Goal: Navigation & Orientation: Locate item on page

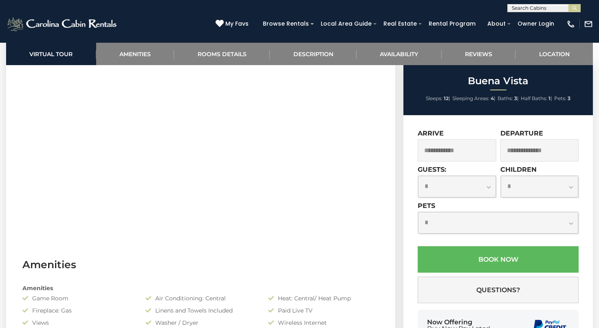
scroll to position [394, 0]
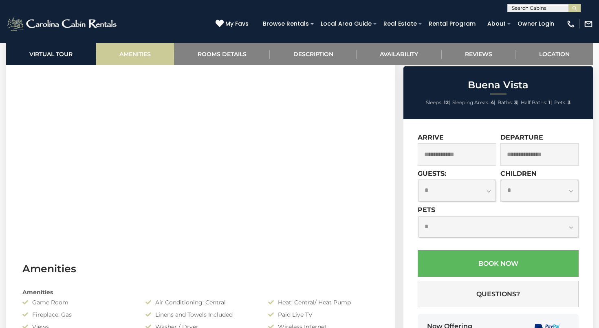
click at [131, 50] on link "Amenities" at bounding box center [135, 54] width 78 height 22
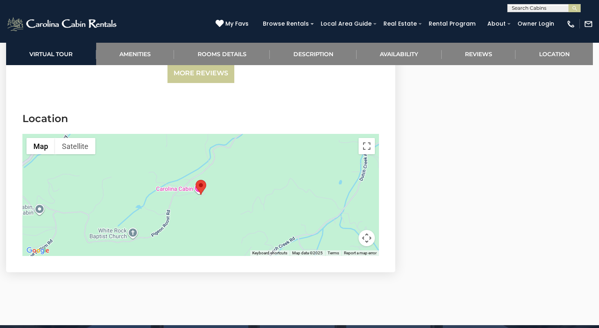
scroll to position [2023, 0]
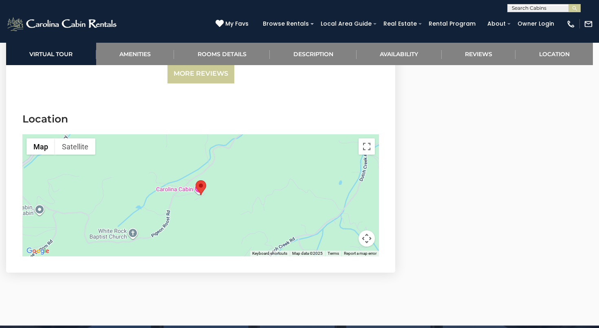
click at [333, 134] on div at bounding box center [200, 195] width 356 height 122
click at [34, 138] on button "Map" at bounding box center [40, 146] width 29 height 16
click at [366, 138] on button "Toggle fullscreen view" at bounding box center [366, 146] width 16 height 16
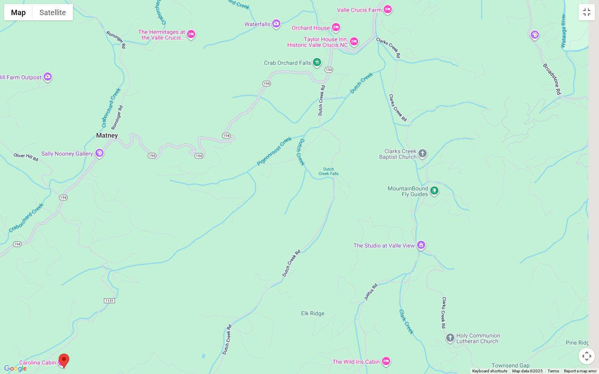
drag, startPoint x: 289, startPoint y: 191, endPoint x: 48, endPoint y: 373, distance: 302.5
click at [48, 328] on div at bounding box center [299, 187] width 599 height 374
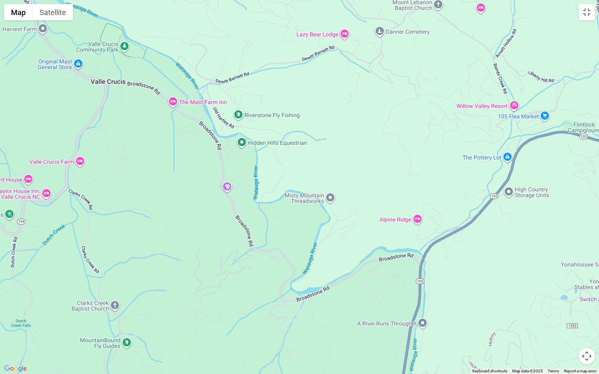
drag, startPoint x: 303, startPoint y: 168, endPoint x: 0, endPoint y: 322, distance: 339.8
click at [0, 322] on div at bounding box center [299, 187] width 599 height 374
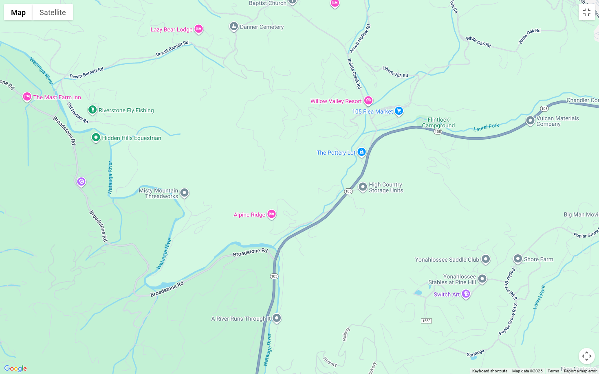
drag, startPoint x: 413, startPoint y: 201, endPoint x: 266, endPoint y: 196, distance: 147.1
click at [266, 196] on div at bounding box center [299, 187] width 599 height 374
click at [208, 189] on div at bounding box center [299, 187] width 599 height 374
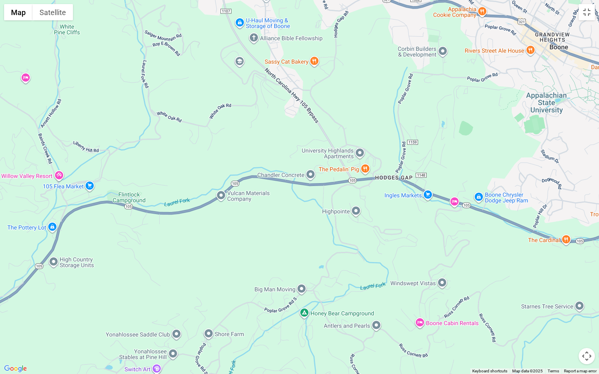
drag, startPoint x: 485, startPoint y: 88, endPoint x: 173, endPoint y: 163, distance: 320.8
click at [173, 163] on div at bounding box center [299, 187] width 599 height 374
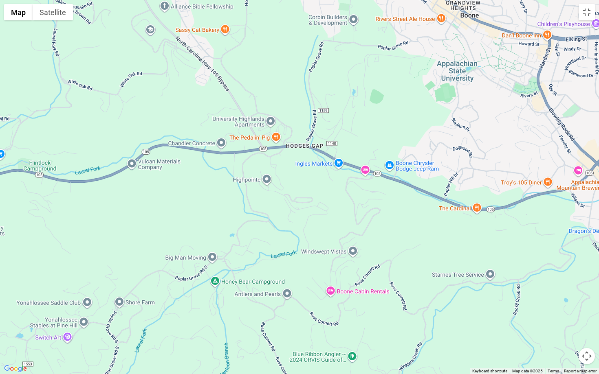
drag, startPoint x: 462, startPoint y: 105, endPoint x: 372, endPoint y: 72, distance: 95.8
click at [372, 72] on div at bounding box center [299, 187] width 599 height 374
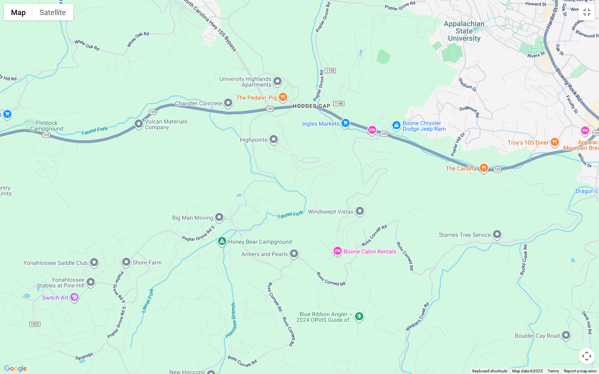
drag, startPoint x: 371, startPoint y: 69, endPoint x: 377, endPoint y: 30, distance: 40.0
click at [377, 30] on div at bounding box center [299, 187] width 599 height 374
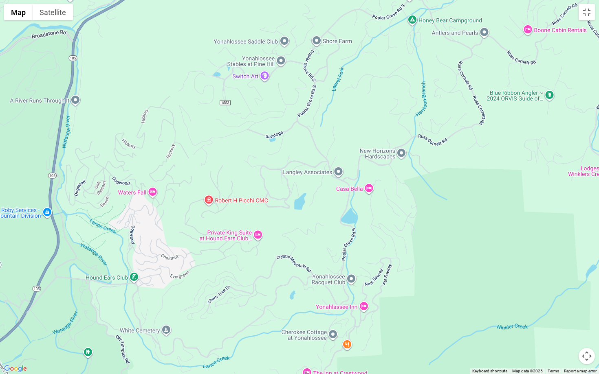
drag, startPoint x: 261, startPoint y: 208, endPoint x: 451, endPoint y: -15, distance: 292.9
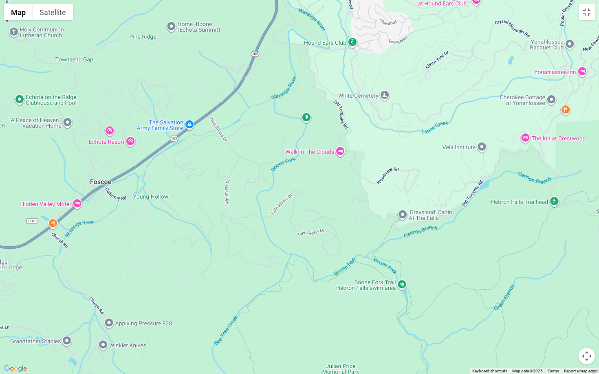
drag, startPoint x: 250, startPoint y: 221, endPoint x: 469, endPoint y: -15, distance: 321.8
click at [590, 14] on button "Toggle fullscreen view" at bounding box center [586, 12] width 16 height 16
